Goal: Information Seeking & Learning: Learn about a topic

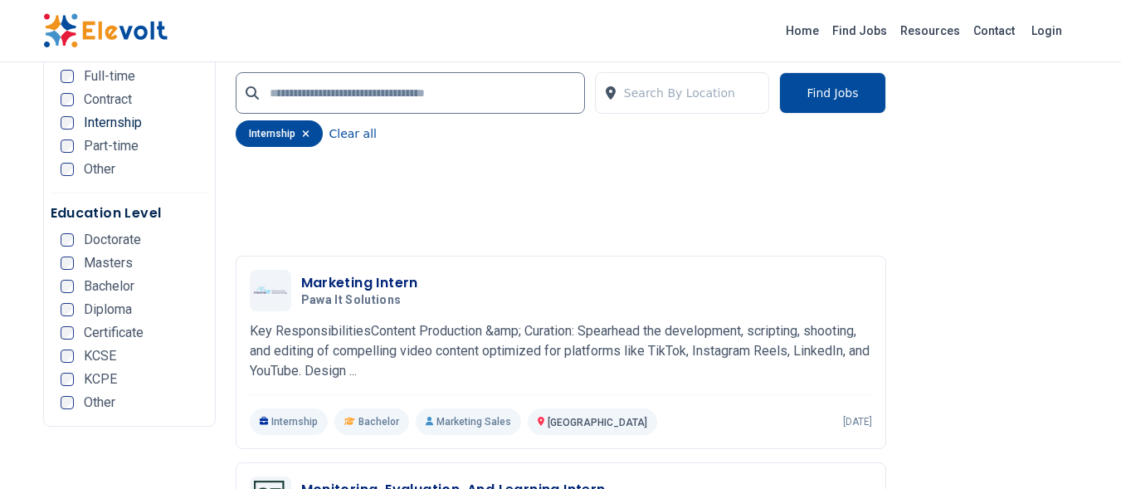
scroll to position [3632, 0]
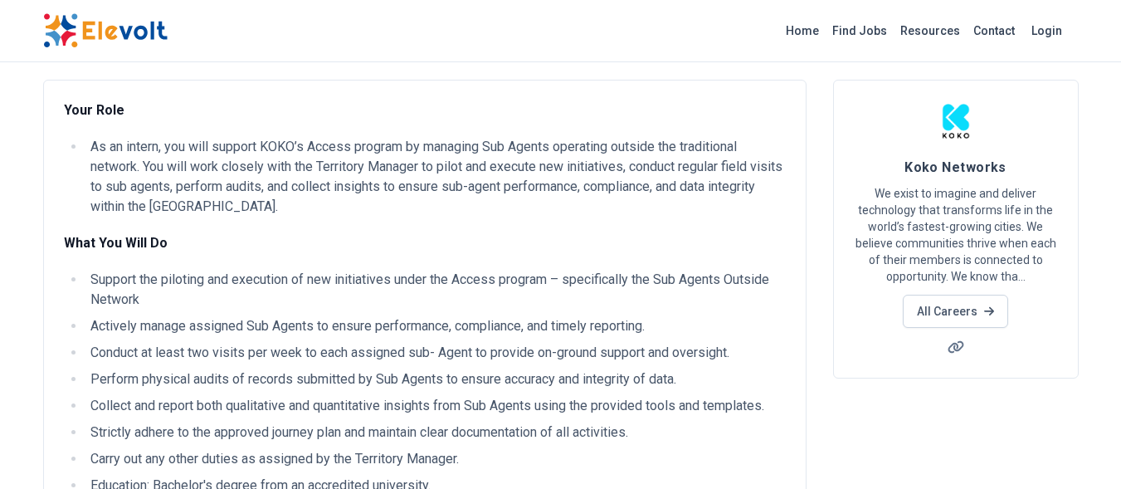
scroll to position [91, 0]
